Goal: Task Accomplishment & Management: Complete application form

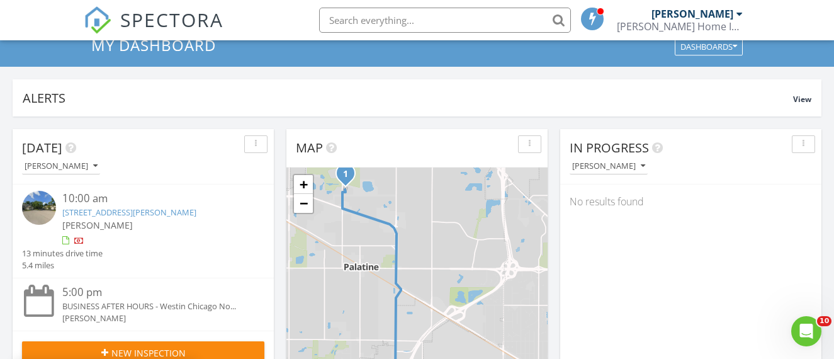
scroll to position [94, 0]
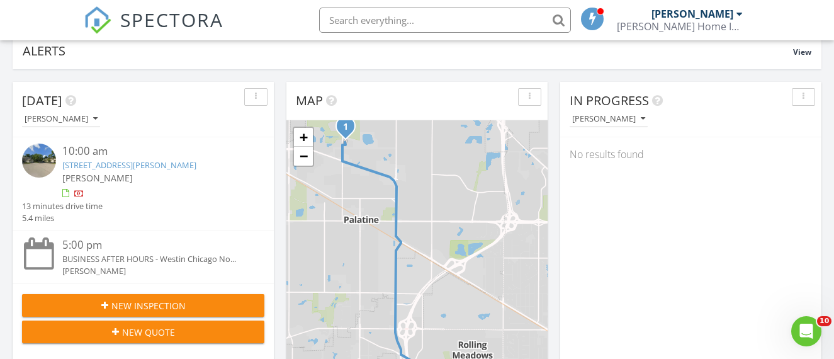
click at [148, 306] on span "New Inspection" at bounding box center [148, 305] width 74 height 13
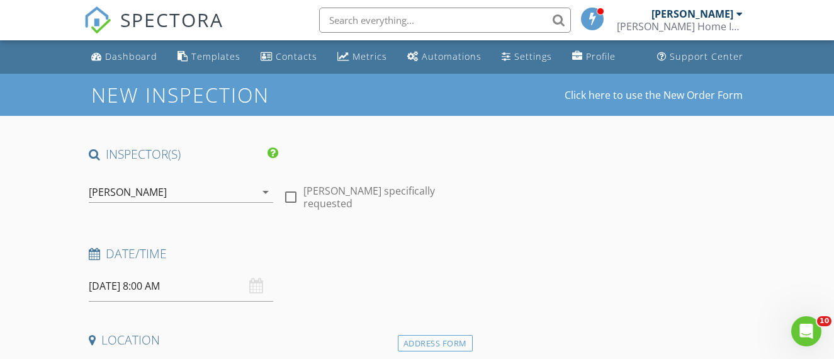
click at [196, 288] on input "[DATE] 8:00 AM" at bounding box center [181, 286] width 185 height 31
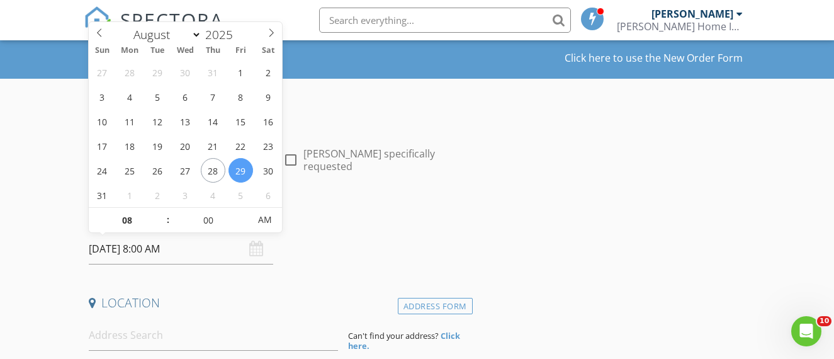
scroll to position [38, 0]
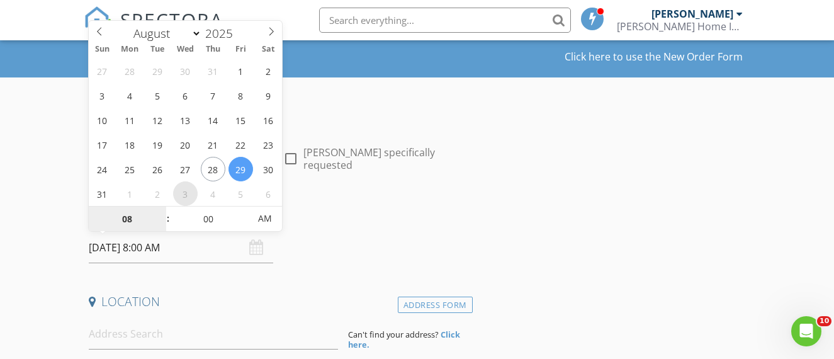
select select "8"
type input "09/03/2025 8:00 AM"
type input "09"
type input "09/03/2025 9:00 AM"
click at [158, 213] on span at bounding box center [161, 213] width 9 height 13
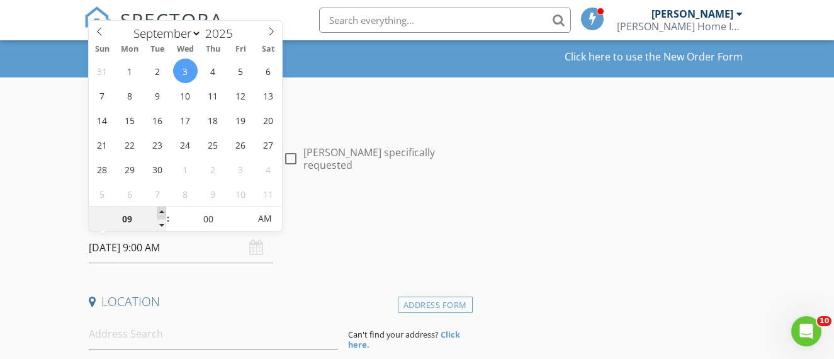
type input "10"
type input "[DATE] 10:00 AM"
click at [158, 213] on span at bounding box center [161, 213] width 9 height 13
click at [367, 213] on h4 "Date/Time" at bounding box center [278, 215] width 379 height 16
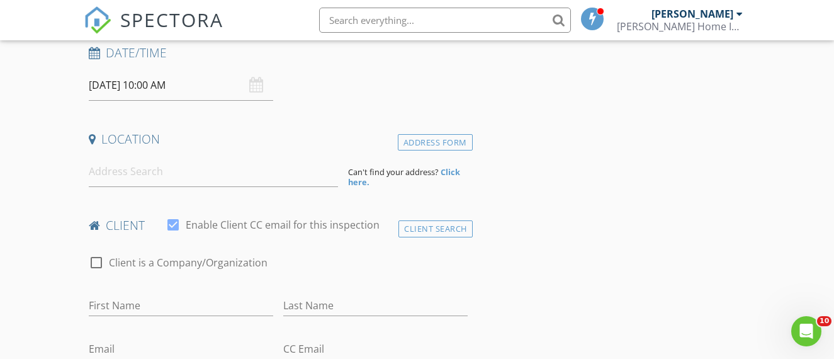
scroll to position [201, 0]
click at [280, 179] on input at bounding box center [213, 171] width 249 height 31
paste input "1924 N Hidden Creek Circle, Unit# 6-76, Palatine, IL 60074"
click at [293, 166] on input "1924 N Hidden Creek Circle, Unit# 6-76, Palatine, IL 60074" at bounding box center [213, 171] width 249 height 31
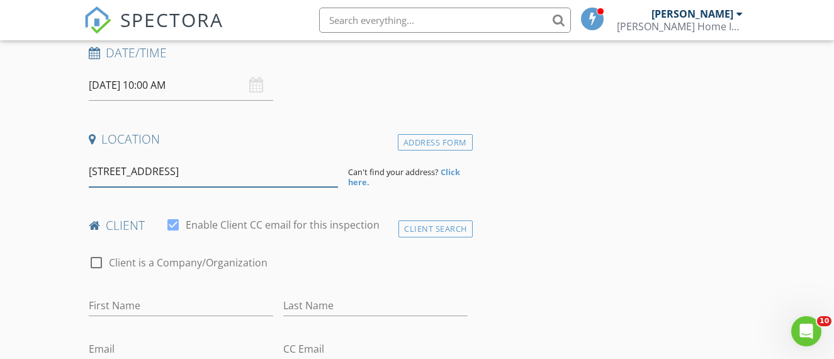
drag, startPoint x: 196, startPoint y: 169, endPoint x: 389, endPoint y: 180, distance: 193.7
click at [389, 180] on div "1924 N Hidden Creek Circle, Unit# 6-76, Palatine, IL 60074 Can't find your addr…" at bounding box center [278, 171] width 389 height 31
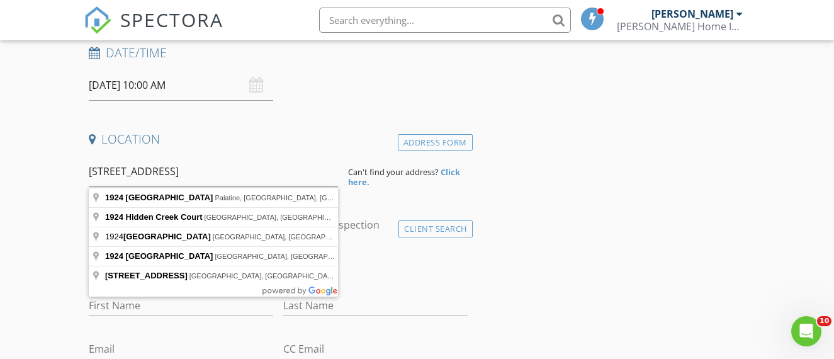
type input "1924 Hidden Creek Circle, Palatine, IL, USA"
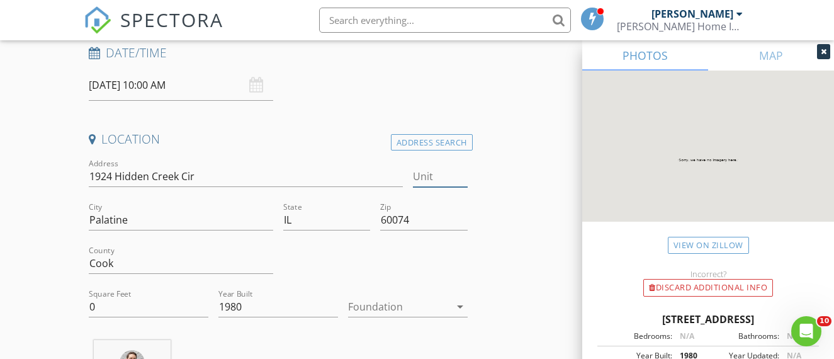
click at [431, 183] on input "Unit" at bounding box center [440, 176] width 55 height 21
type input "6-"
type input "6-76"
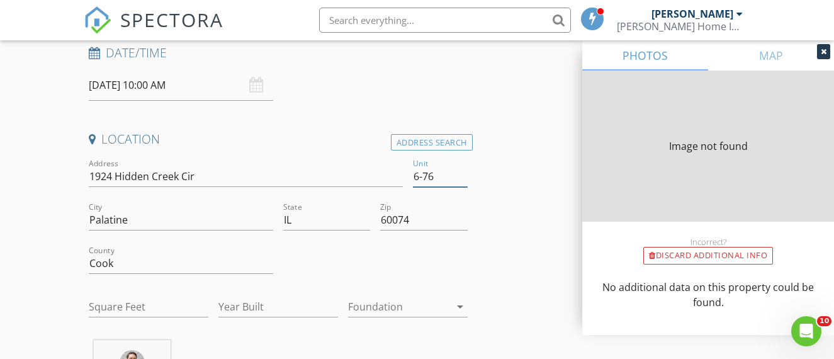
type input "0"
type input "1980"
type input "0"
type input "1980"
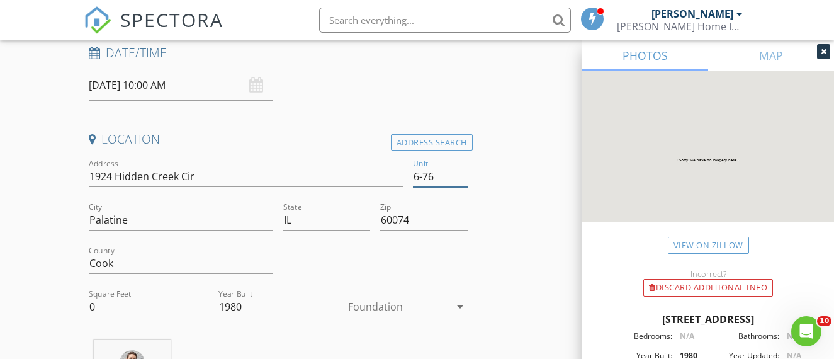
type input "6-76"
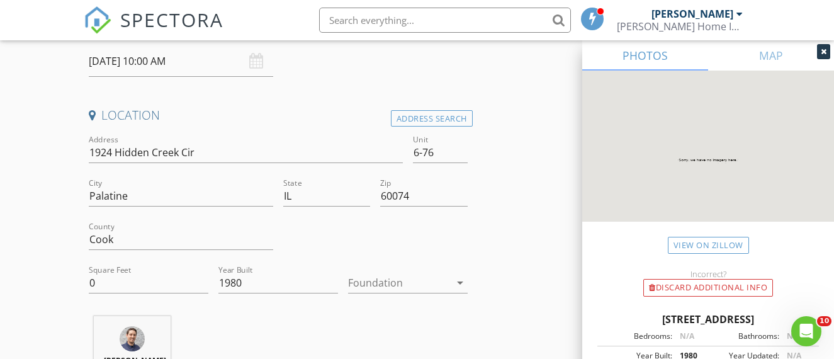
scroll to position [279, 0]
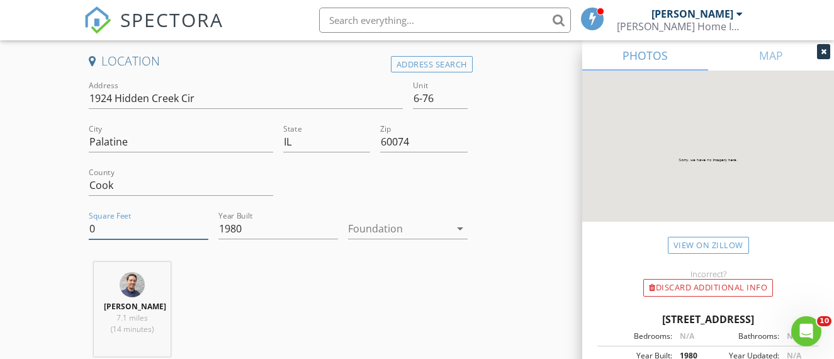
drag, startPoint x: 129, startPoint y: 229, endPoint x: 30, endPoint y: 217, distance: 100.2
type input "1250"
click at [432, 234] on div at bounding box center [399, 229] width 102 height 20
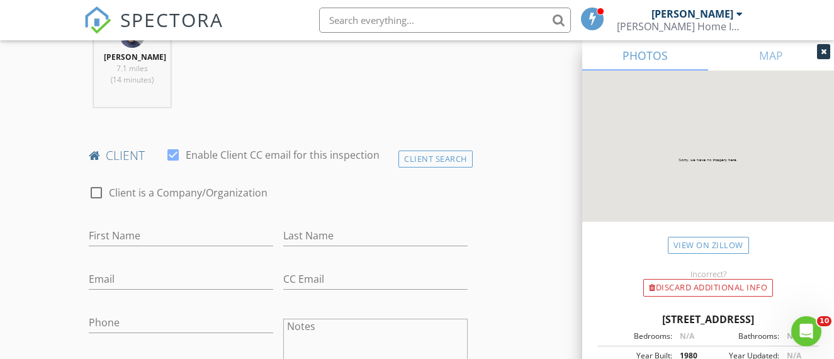
scroll to position [559, 0]
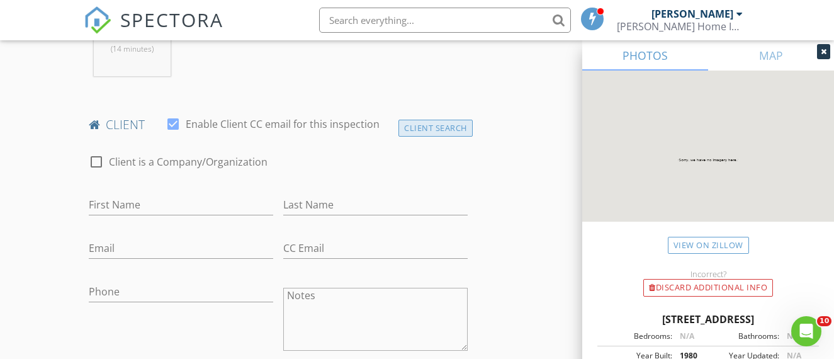
click at [444, 130] on div "Client Search" at bounding box center [436, 128] width 74 height 17
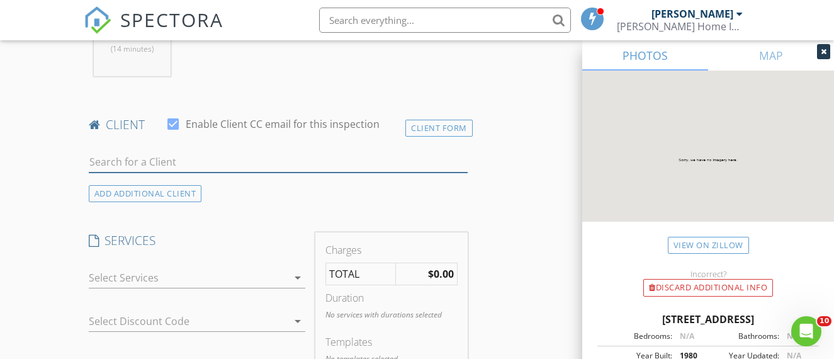
click at [217, 168] on input "text" at bounding box center [278, 162] width 379 height 21
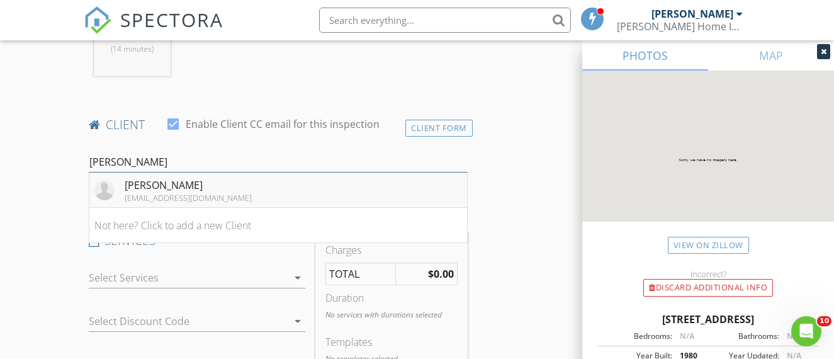
type input "[PERSON_NAME]"
click at [219, 186] on li "Kristina Bony klpbony@gmail.com" at bounding box center [278, 190] width 378 height 35
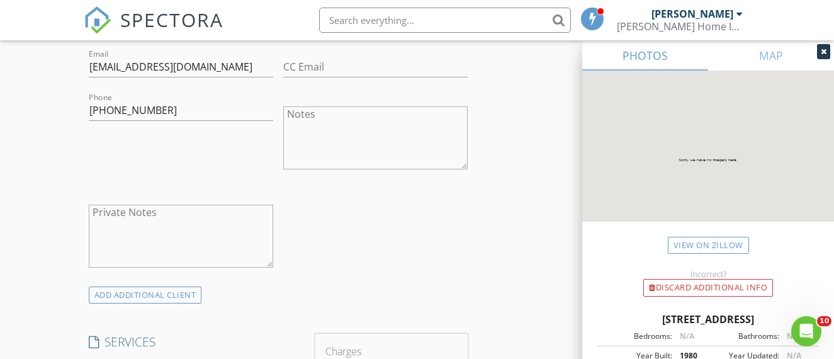
scroll to position [847, 0]
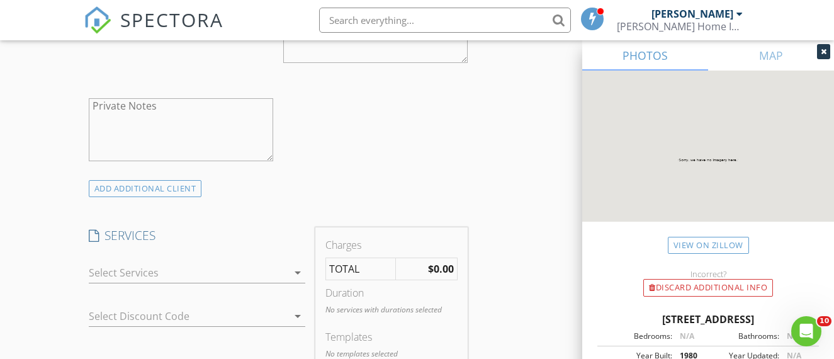
click at [156, 273] on div at bounding box center [189, 273] width 200 height 20
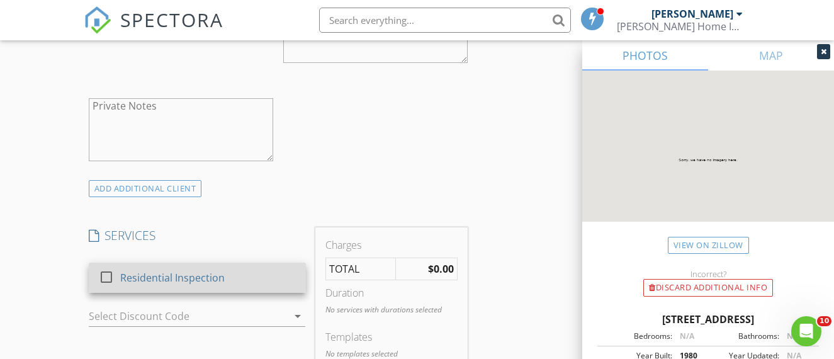
click at [161, 273] on div "Residential Inspection" at bounding box center [172, 277] width 105 height 15
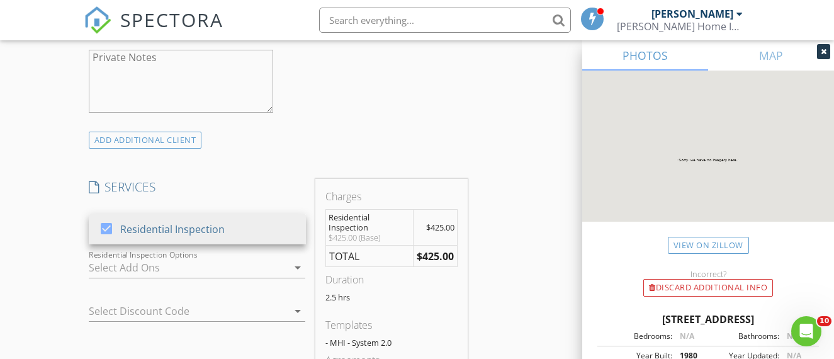
scroll to position [963, 0]
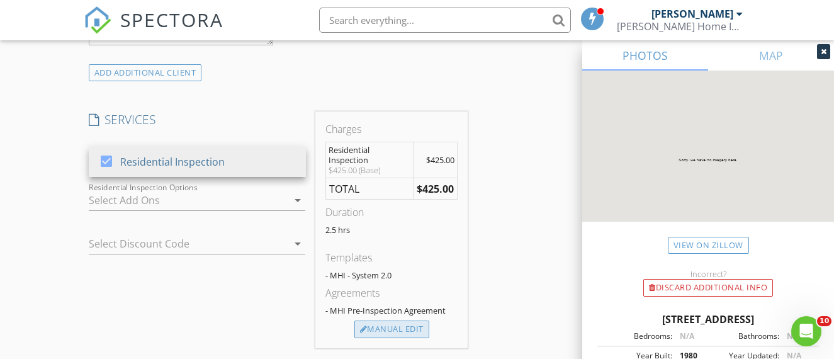
click at [415, 327] on div "Manual Edit" at bounding box center [392, 330] width 75 height 18
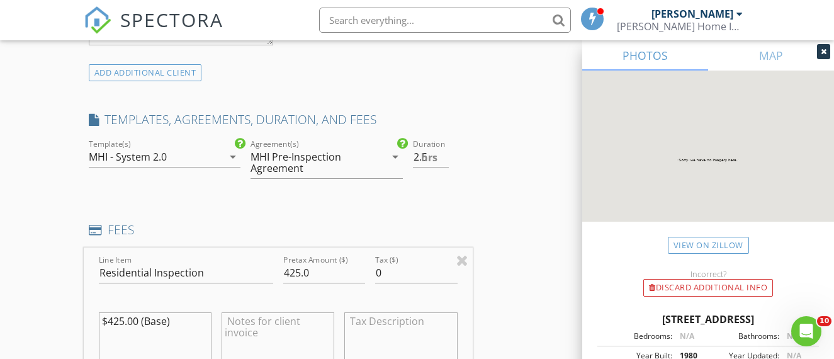
click at [188, 327] on textarea "$425.00 (Base)" at bounding box center [155, 343] width 113 height 63
drag, startPoint x: 299, startPoint y: 273, endPoint x: 292, endPoint y: 272, distance: 7.6
click at [292, 272] on input "425.0" at bounding box center [324, 273] width 82 height 21
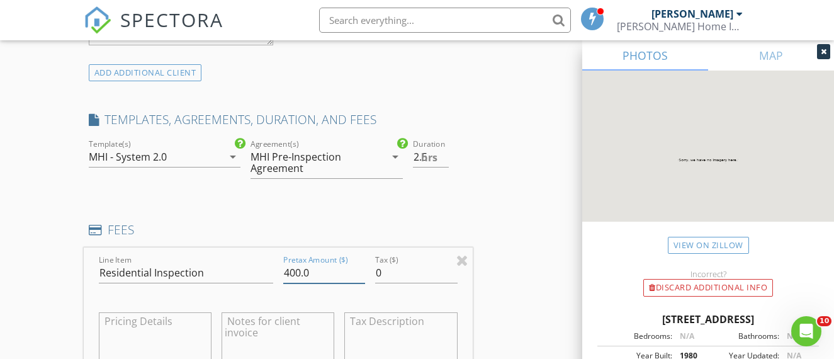
type input "400.0"
click at [479, 226] on div "INSPECTOR(S) check_box Alex Murphy PRIMARY Alex Murphy arrow_drop_down check_bo…" at bounding box center [418, 290] width 668 height 2214
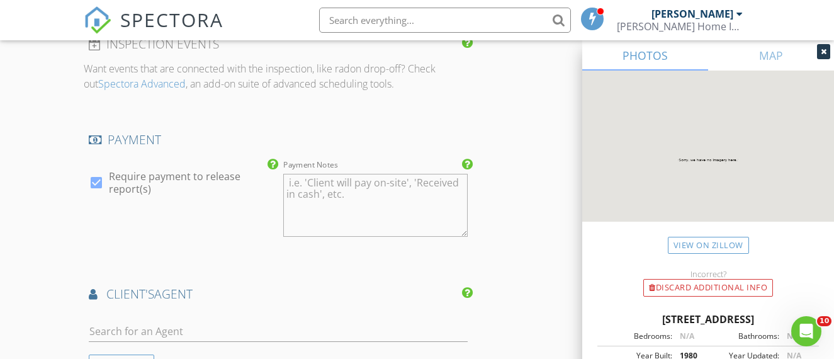
scroll to position [1438, 0]
click at [350, 203] on textarea "Payment Notes" at bounding box center [375, 202] width 185 height 63
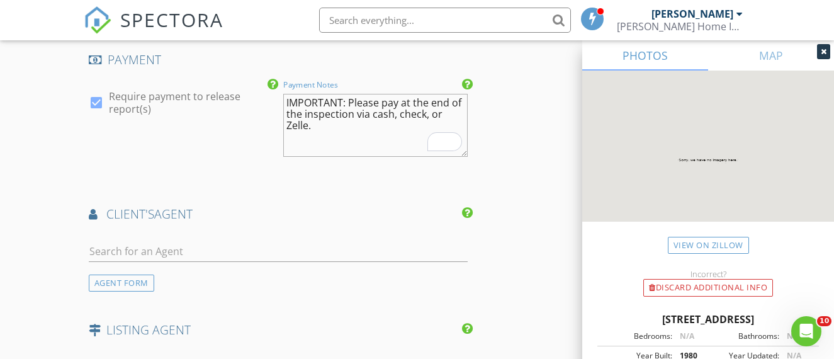
scroll to position [1519, 0]
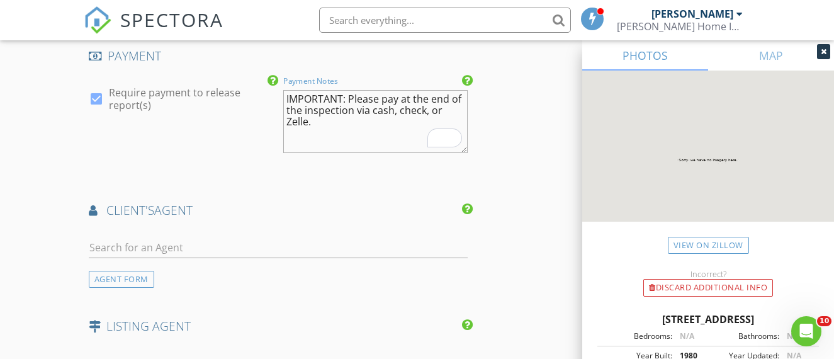
type textarea "IMPORTANT: Please pay at the end of the inspection via cash, check, or Zelle."
click at [179, 233] on div at bounding box center [278, 250] width 379 height 41
click at [179, 237] on input "text" at bounding box center [278, 247] width 379 height 21
click at [279, 203] on h4 "client's AGENT" at bounding box center [278, 210] width 379 height 16
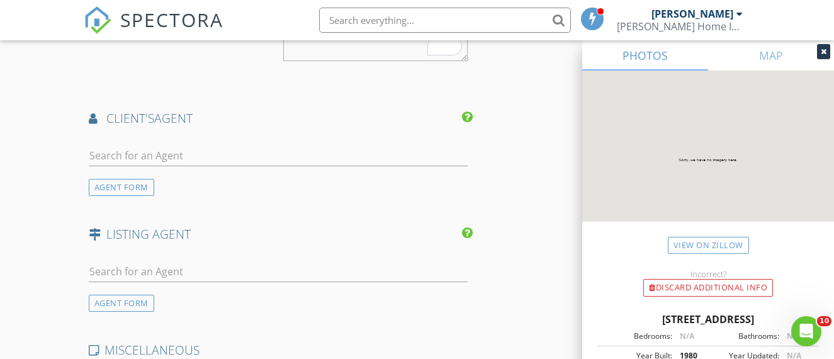
scroll to position [1611, 0]
click at [203, 152] on input "text" at bounding box center [278, 155] width 379 height 21
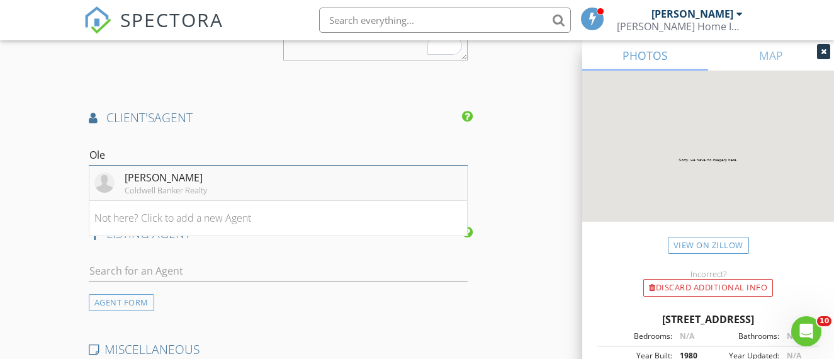
type input "Ole"
click at [266, 183] on li "Olesea McConnell Coldwell Banker Realty" at bounding box center [278, 183] width 378 height 35
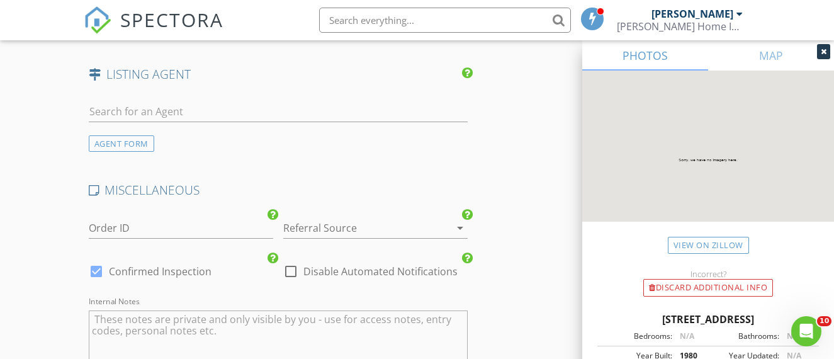
scroll to position [2060, 0]
click at [329, 222] on div at bounding box center [357, 225] width 149 height 20
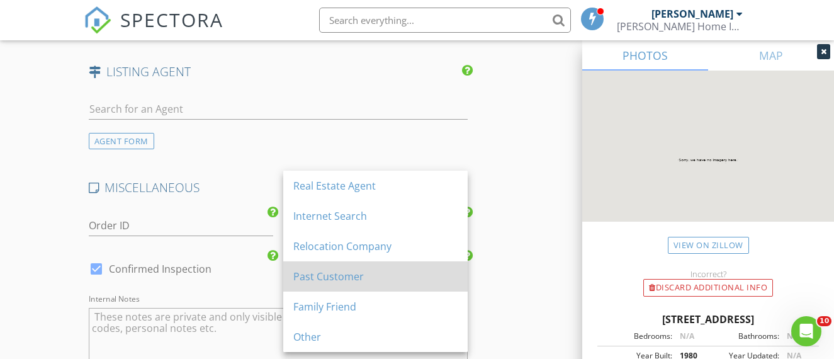
click at [369, 271] on div "Past Customer" at bounding box center [375, 276] width 164 height 15
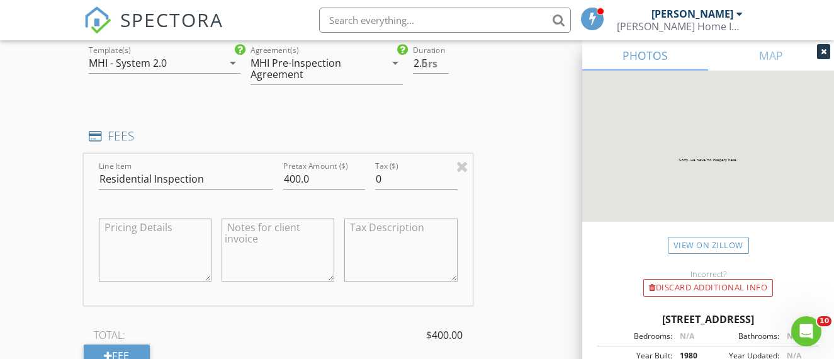
scroll to position [1060, 0]
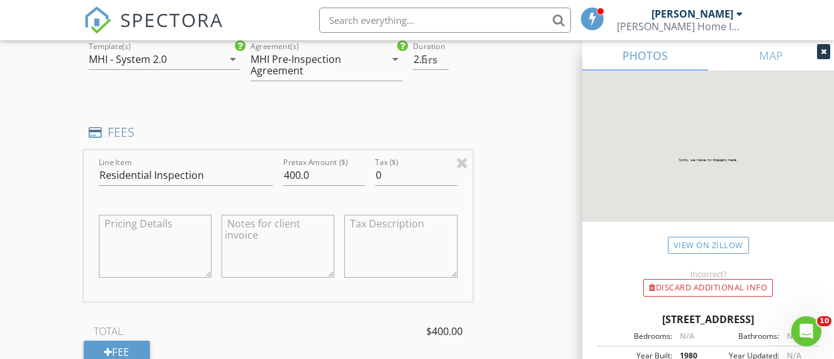
click at [437, 89] on div "Duration 2.5 hrs" at bounding box center [440, 66] width 65 height 55
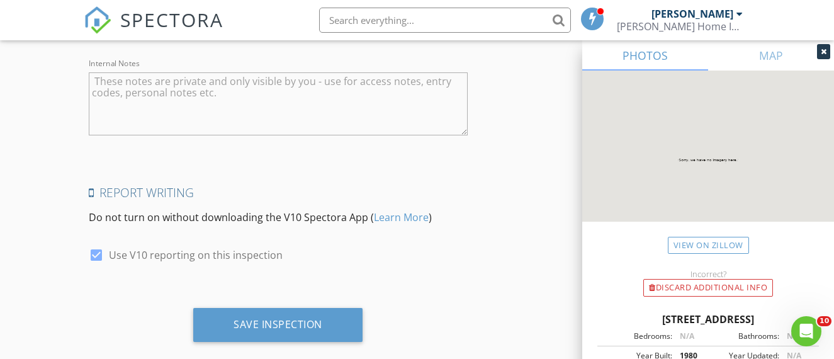
scroll to position [2317, 0]
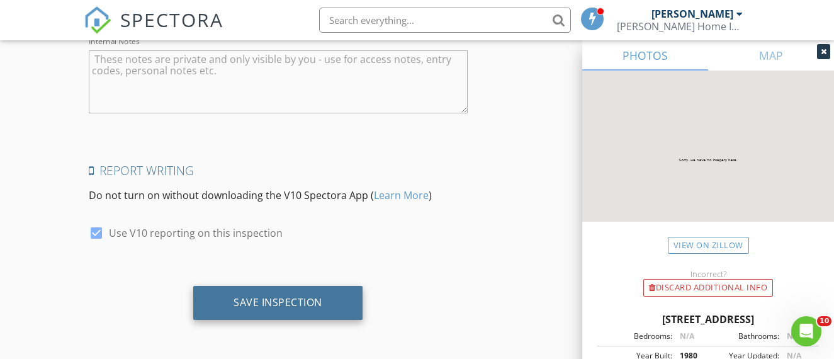
click at [327, 297] on div "Save Inspection" at bounding box center [277, 303] width 169 height 34
